Goal: Task Accomplishment & Management: Use online tool/utility

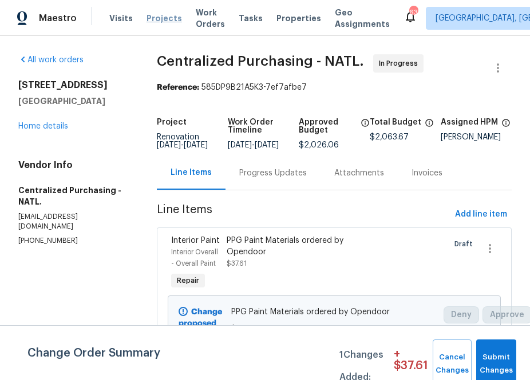
click at [155, 20] on span "Projects" at bounding box center [163, 18] width 35 height 11
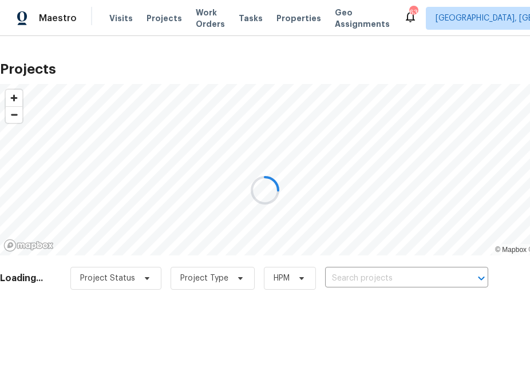
click at [369, 288] on div at bounding box center [265, 190] width 530 height 380
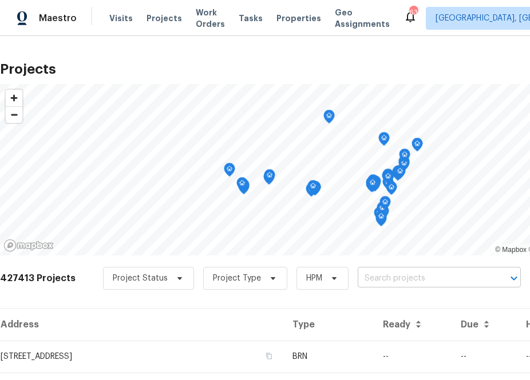
click at [367, 276] on input "text" at bounding box center [422, 279] width 131 height 18
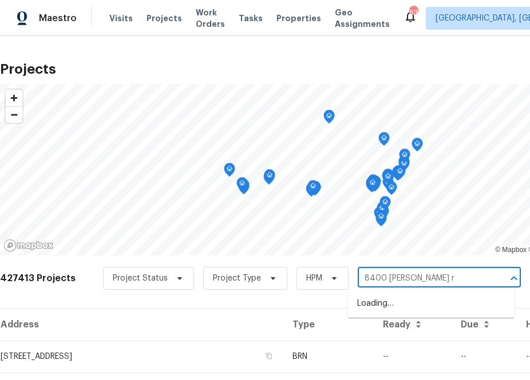
type input "[STREET_ADDRESS][PERSON_NAME]"
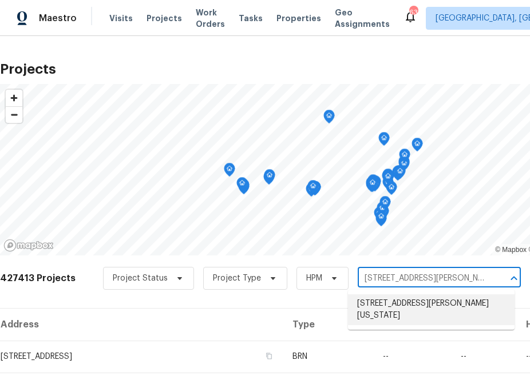
click at [363, 310] on li "[STREET_ADDRESS][PERSON_NAME][US_STATE]" at bounding box center [431, 309] width 166 height 31
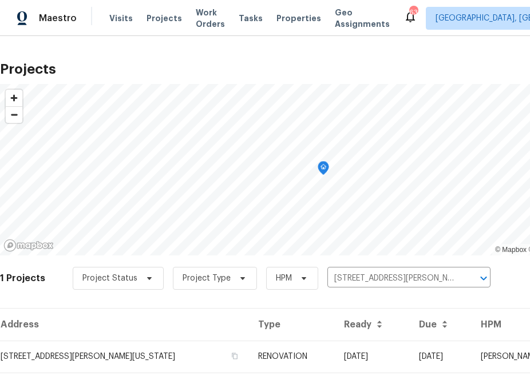
scroll to position [29, 0]
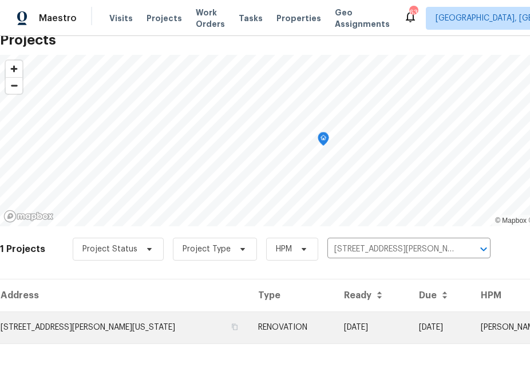
click at [126, 328] on td "[STREET_ADDRESS][PERSON_NAME][US_STATE]" at bounding box center [124, 328] width 249 height 32
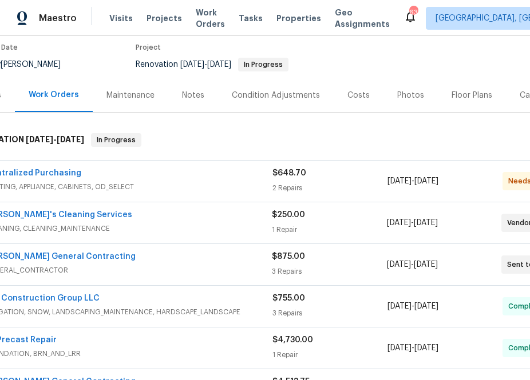
scroll to position [95, 0]
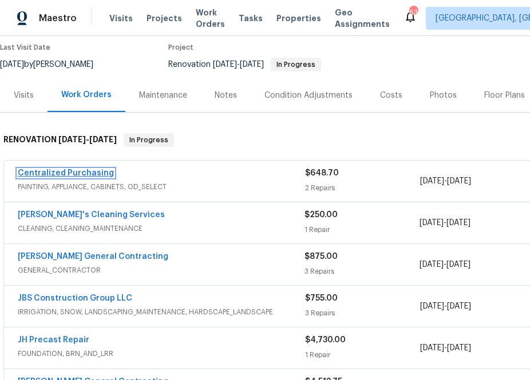
click at [65, 173] on link "Centralized Purchasing" at bounding box center [66, 173] width 96 height 8
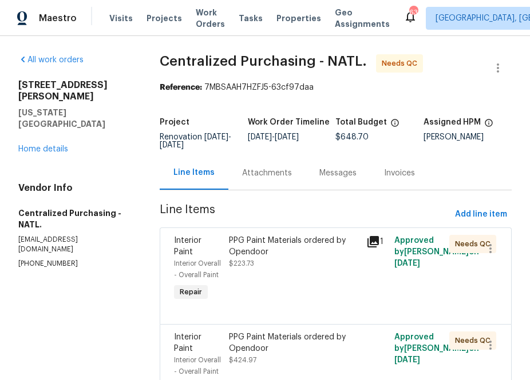
scroll to position [98, 0]
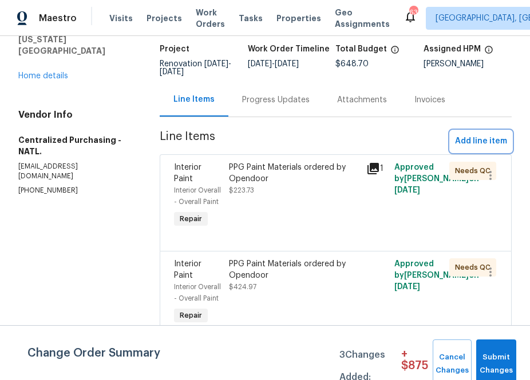
click at [476, 134] on span "Add line item" at bounding box center [481, 141] width 52 height 14
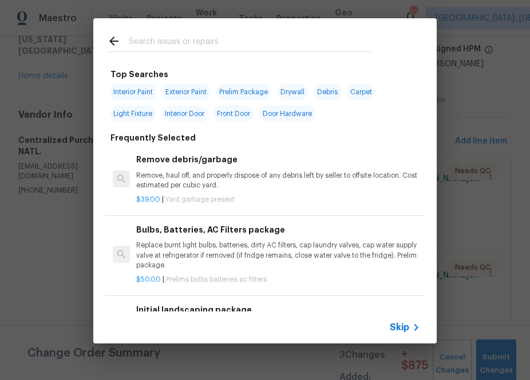
click at [246, 44] on input "text" at bounding box center [250, 42] width 242 height 17
type input "o"
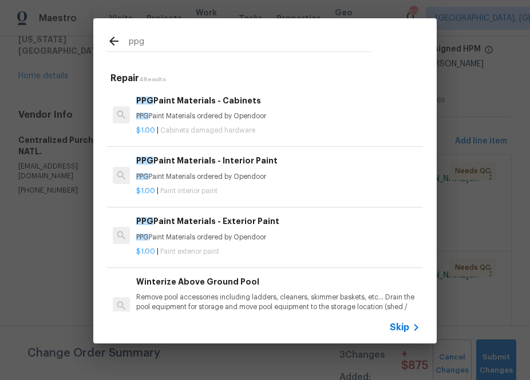
type input "ppg"
click at [161, 231] on div "PPG Paint Materials - Exterior Paint PPG Paint Materials ordered by Opendoor" at bounding box center [278, 228] width 284 height 27
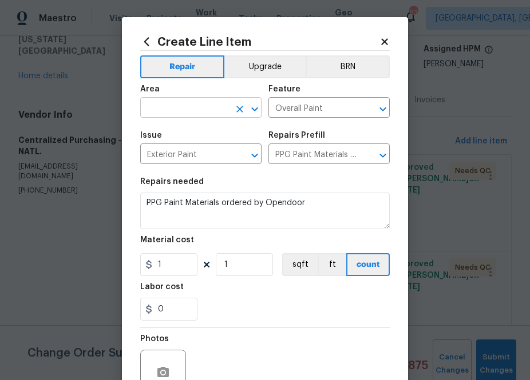
click at [176, 111] on input "text" at bounding box center [184, 109] width 89 height 18
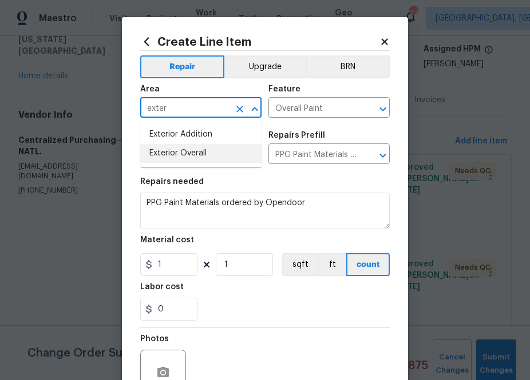
click at [162, 152] on li "Exterior Overall" at bounding box center [200, 153] width 121 height 19
type input "Exterior Overall"
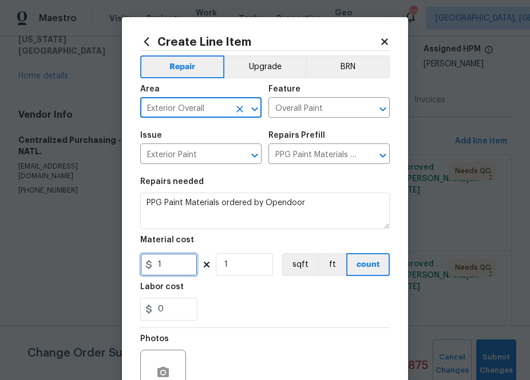
click at [168, 262] on input "1" at bounding box center [168, 264] width 57 height 23
paste input "text"
click at [172, 265] on input "0" at bounding box center [168, 264] width 57 height 23
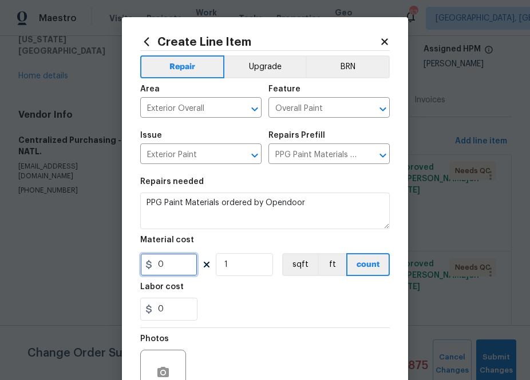
click at [172, 265] on input "0" at bounding box center [168, 264] width 57 height 23
paste input "102.19"
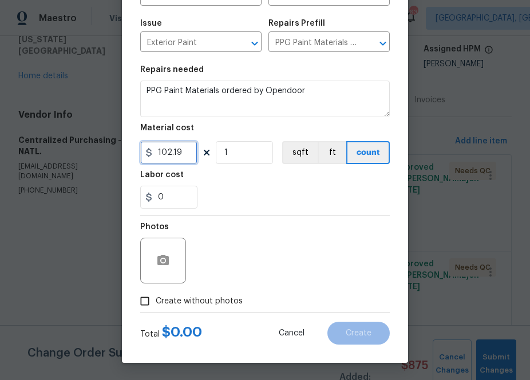
type input "102.19"
click at [205, 292] on label "Create without photos" at bounding box center [188, 301] width 109 height 22
click at [156, 292] on input "Create without photos" at bounding box center [145, 301] width 22 height 22
click at [205, 293] on label "Create without photos" at bounding box center [188, 301] width 109 height 22
click at [156, 293] on input "Create without photos" at bounding box center [145, 301] width 22 height 22
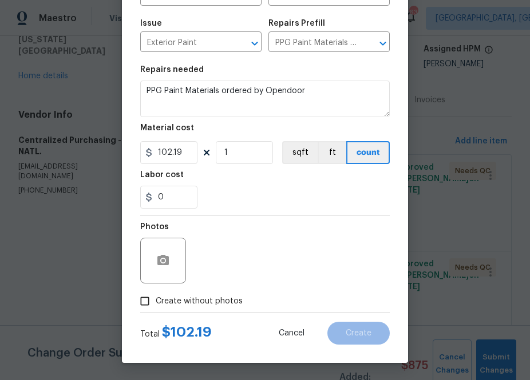
click at [209, 304] on span "Create without photos" at bounding box center [199, 302] width 87 height 12
click at [156, 304] on input "Create without photos" at bounding box center [145, 301] width 22 height 22
checkbox input "true"
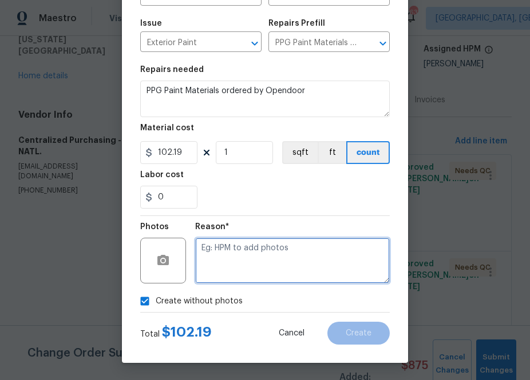
click at [220, 272] on textarea at bounding box center [292, 261] width 194 height 46
type textarea "na"
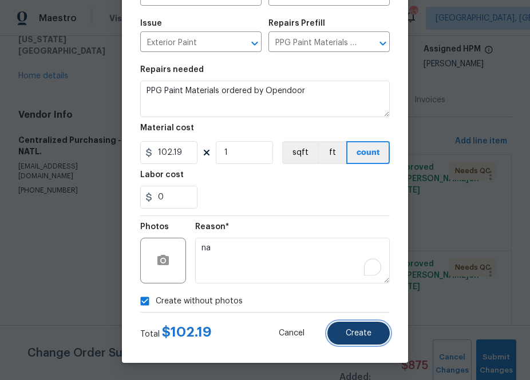
click at [347, 329] on span "Create" at bounding box center [358, 333] width 26 height 9
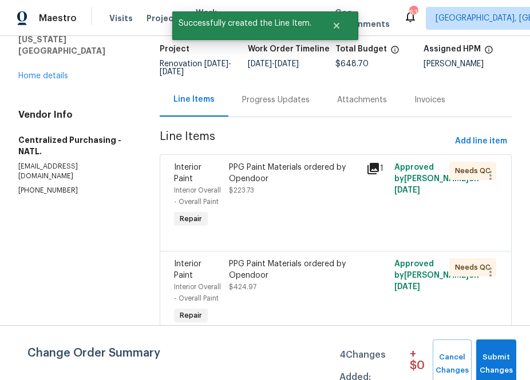
scroll to position [0, 0]
